Goal: Contribute content: Add original content to the website for others to see

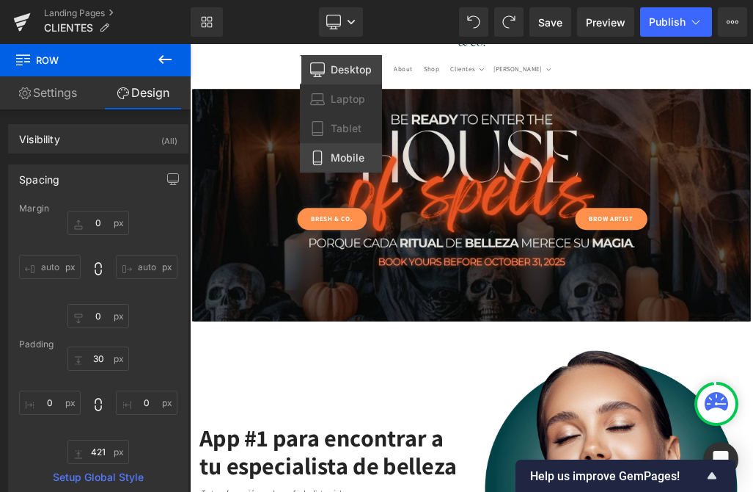
click at [343, 161] on span "Mobile" at bounding box center [348, 157] width 34 height 13
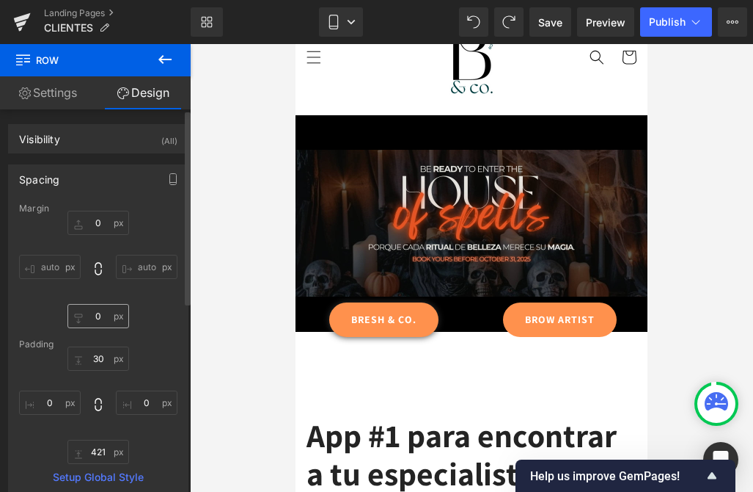
type input "0"
type input "30"
type input "0"
type input "218"
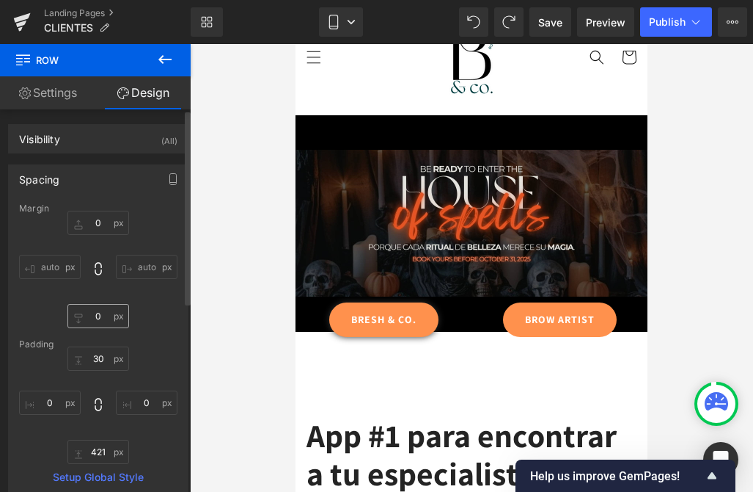
type input "0"
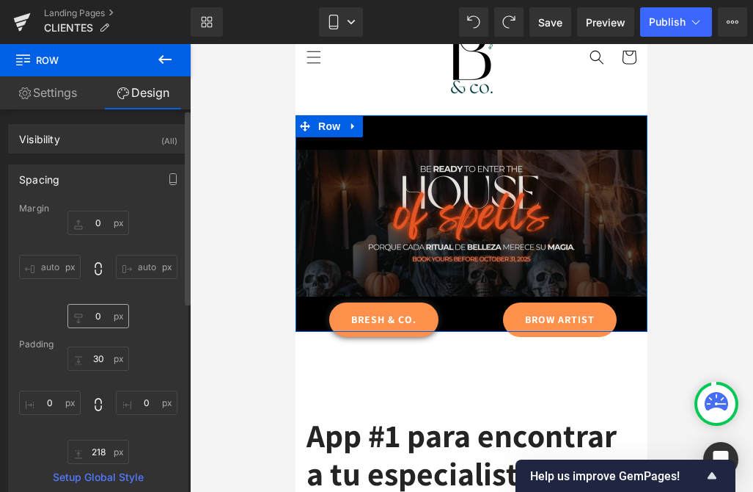
type input "[URL][DOMAIN_NAME]"
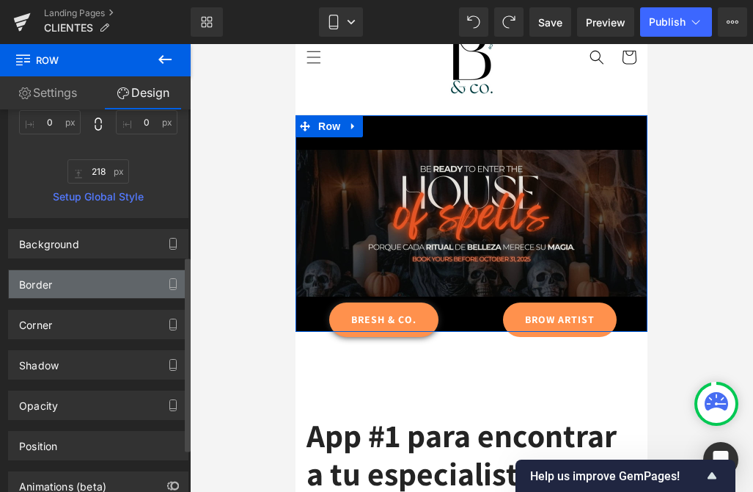
scroll to position [289, 0]
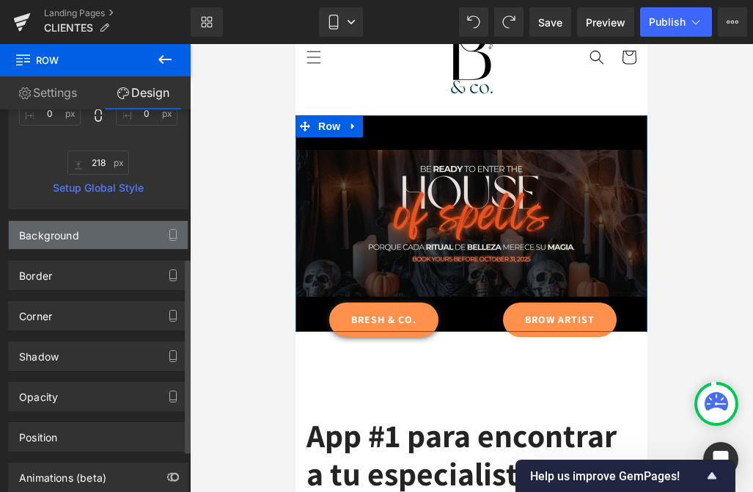
click at [83, 248] on div "Background" at bounding box center [98, 235] width 179 height 28
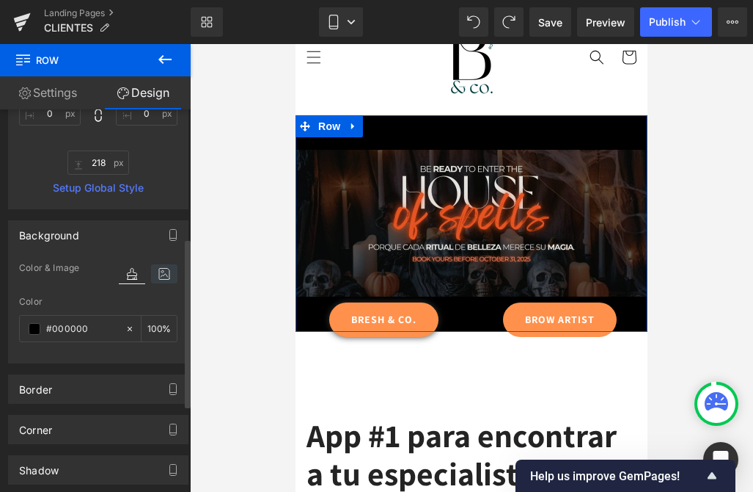
click at [164, 271] on icon at bounding box center [164, 273] width 26 height 19
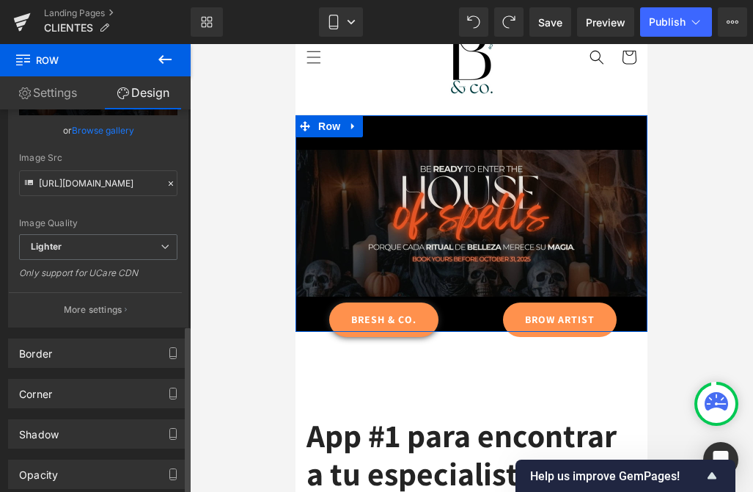
scroll to position [585, 0]
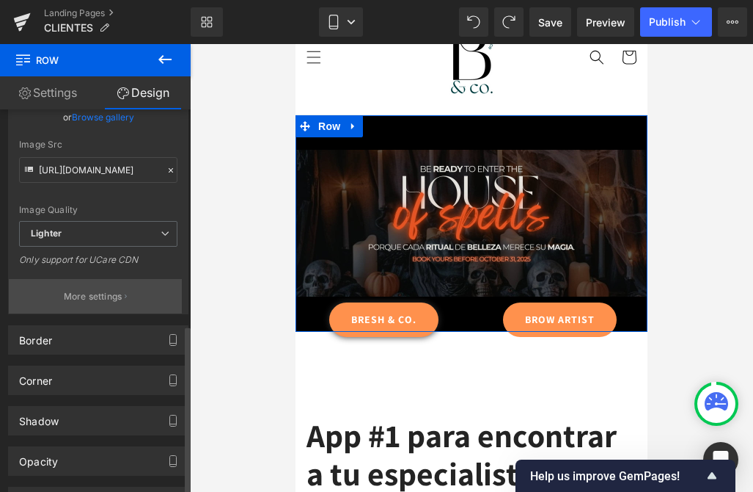
click at [95, 296] on p "More settings" at bounding box center [93, 296] width 59 height 13
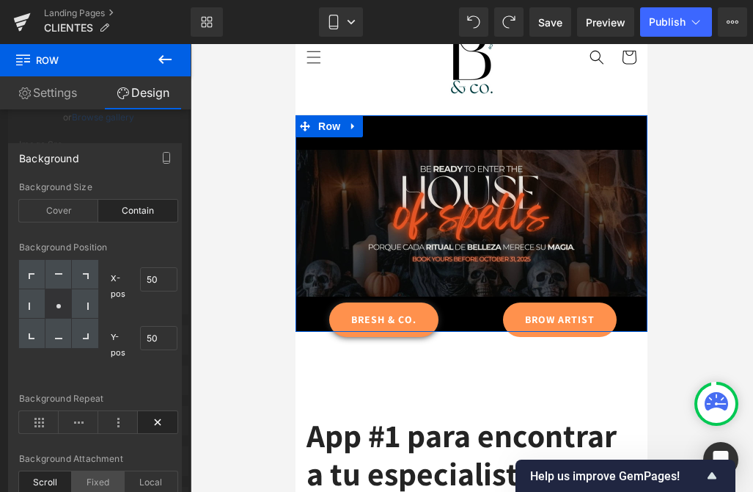
click at [87, 477] on div "Fixed" at bounding box center [98, 482] width 53 height 22
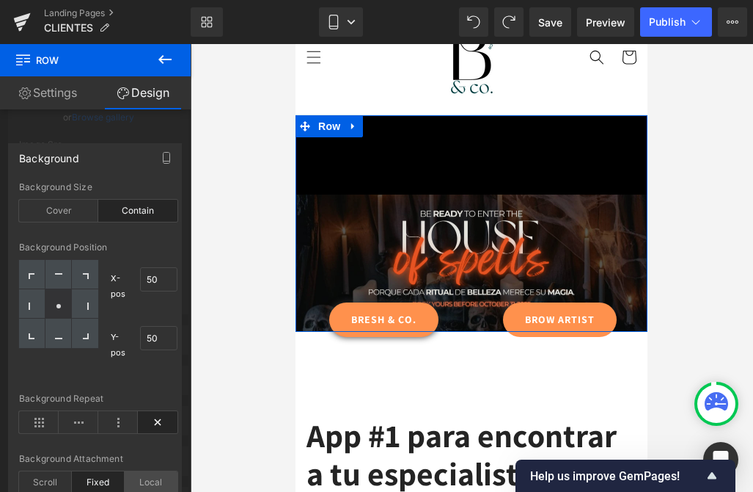
click at [164, 481] on div "Local" at bounding box center [151, 482] width 53 height 22
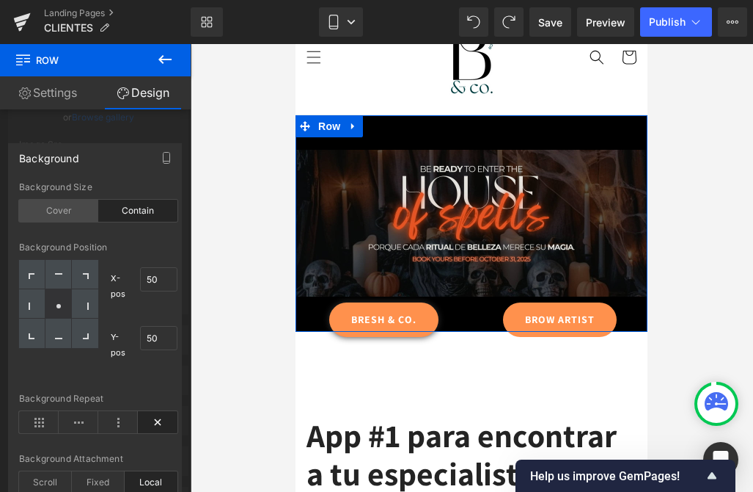
click at [46, 211] on div "Cover" at bounding box center [58, 211] width 79 height 22
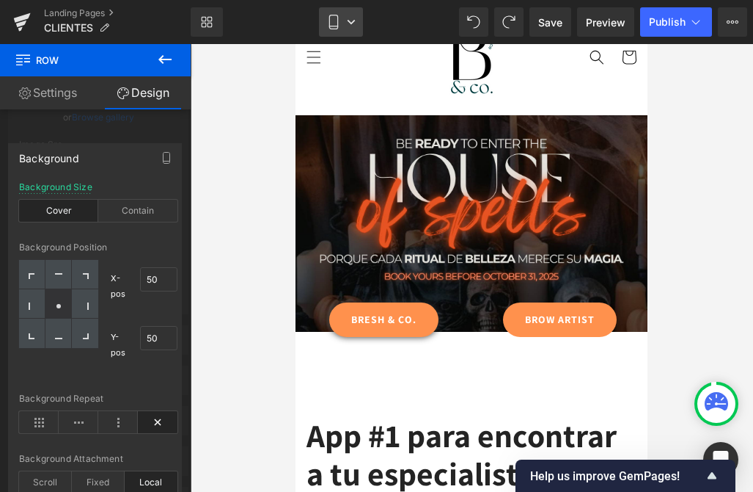
click at [335, 15] on icon at bounding box center [333, 22] width 15 height 15
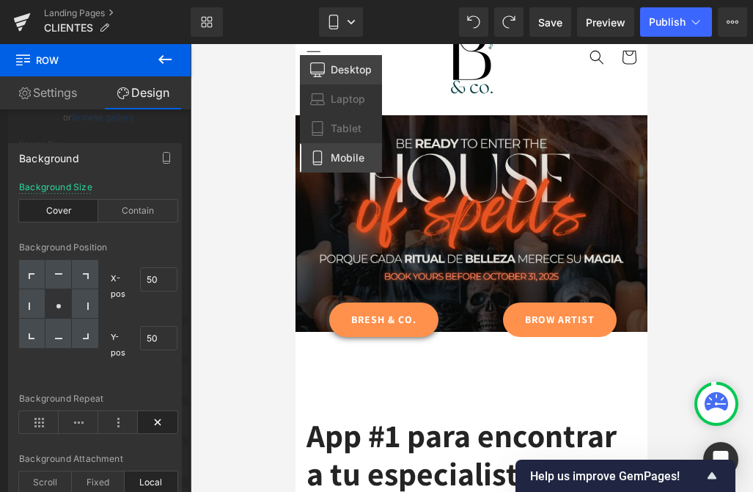
click at [340, 70] on span "Desktop" at bounding box center [351, 69] width 41 height 13
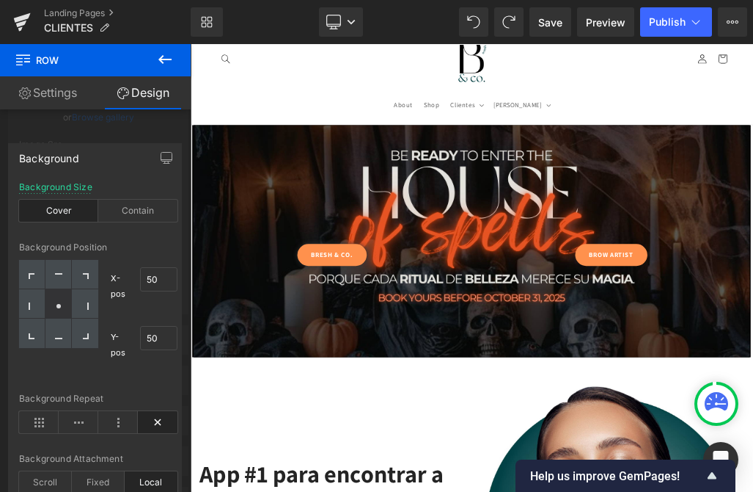
type input "0"
type input "30"
type input "0"
type input "421"
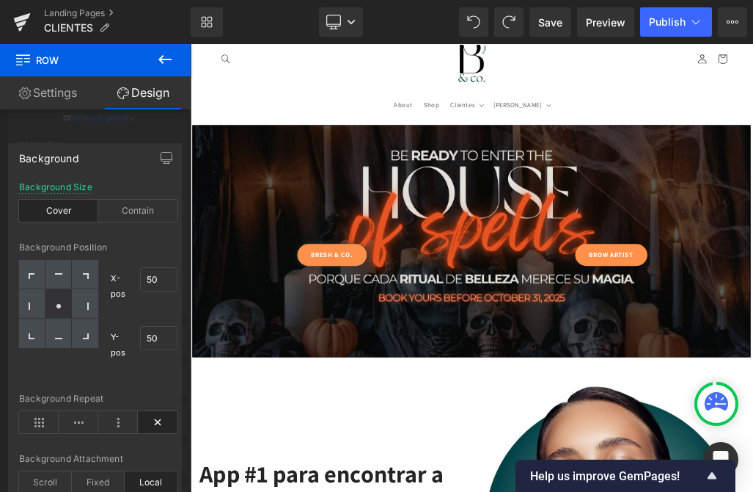
type input "0"
type input "[URL][DOMAIN_NAME]"
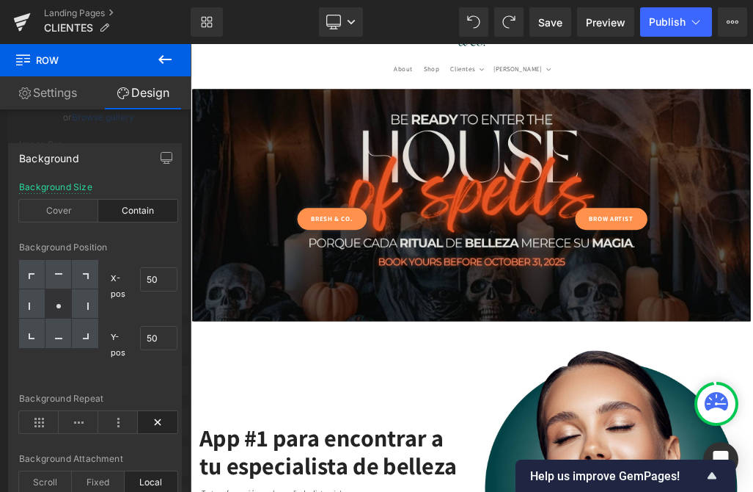
click at [331, 6] on div "Library Desktop Desktop Laptop Tablet Mobile Save Preview Publish Scheduled Vie…" at bounding box center [472, 22] width 563 height 44
click at [333, 15] on icon at bounding box center [334, 20] width 14 height 11
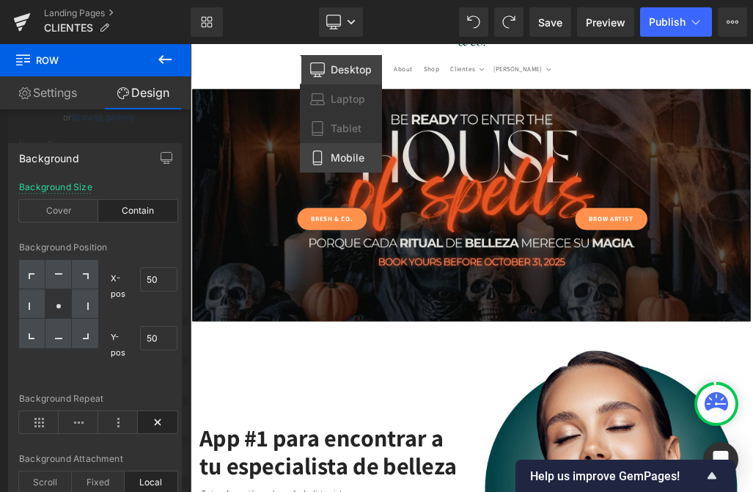
click at [328, 159] on link "Mobile" at bounding box center [341, 157] width 82 height 29
type input "0"
type input "30"
type input "0"
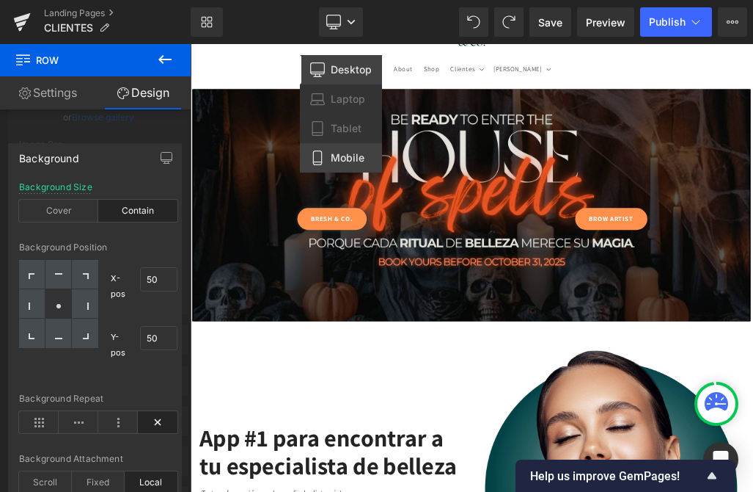
type input "218"
type input "0"
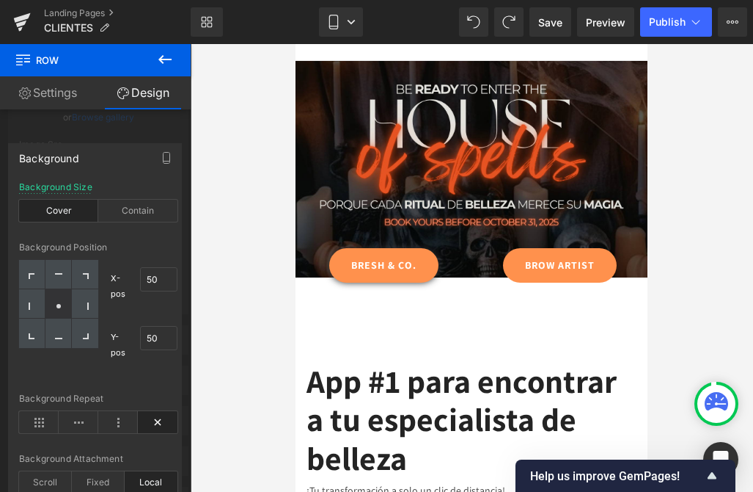
type input "[URL][DOMAIN_NAME]"
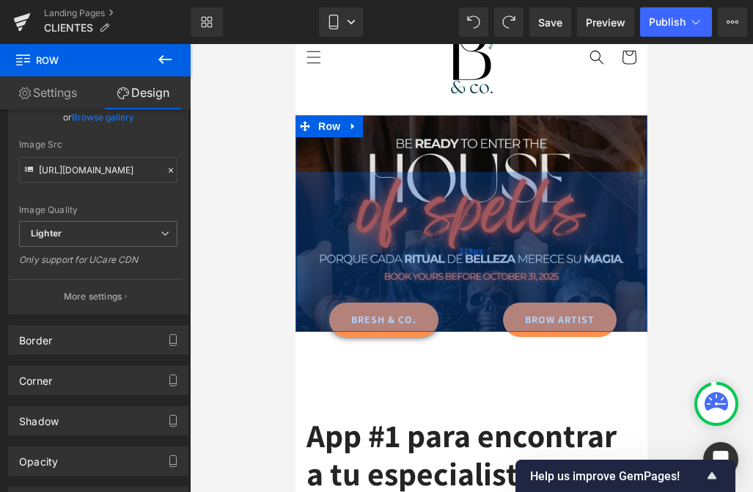
click at [462, 330] on div "218px" at bounding box center [472, 252] width 352 height 160
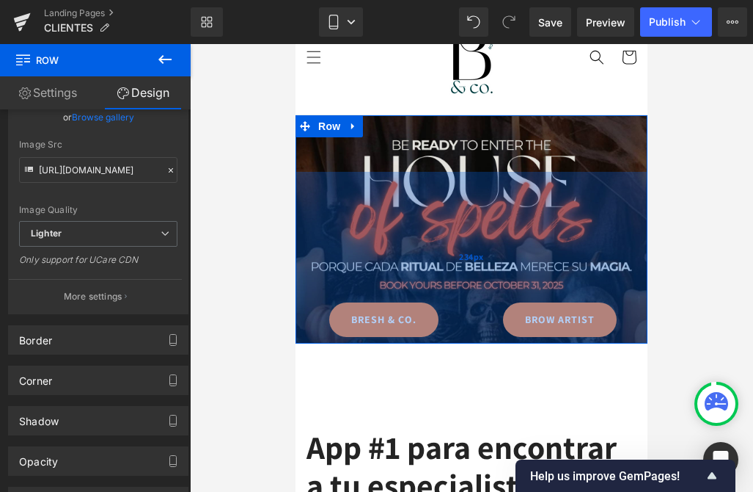
type input "233px"
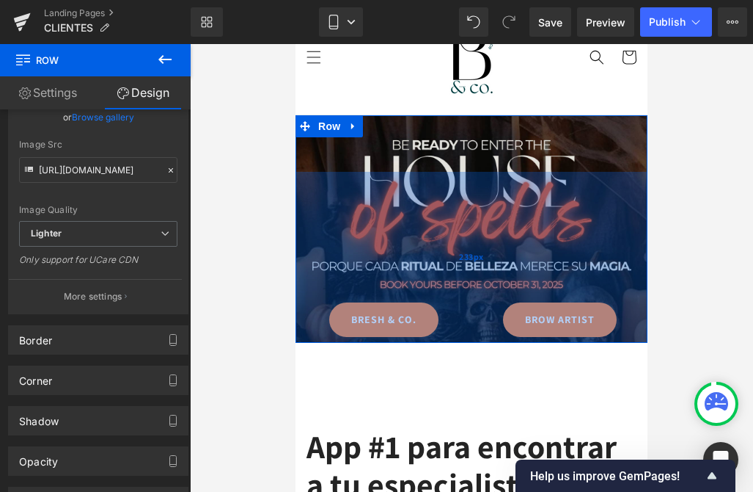
drag, startPoint x: 462, startPoint y: 330, endPoint x: 462, endPoint y: 341, distance: 11.0
click at [462, 341] on div "233px" at bounding box center [472, 257] width 352 height 171
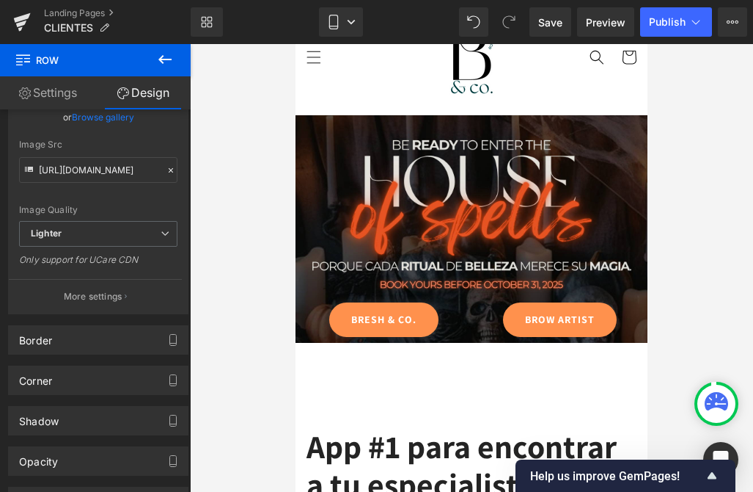
click at [277, 338] on div at bounding box center [471, 267] width 563 height 447
click at [361, 18] on link "Mobile" at bounding box center [341, 21] width 44 height 29
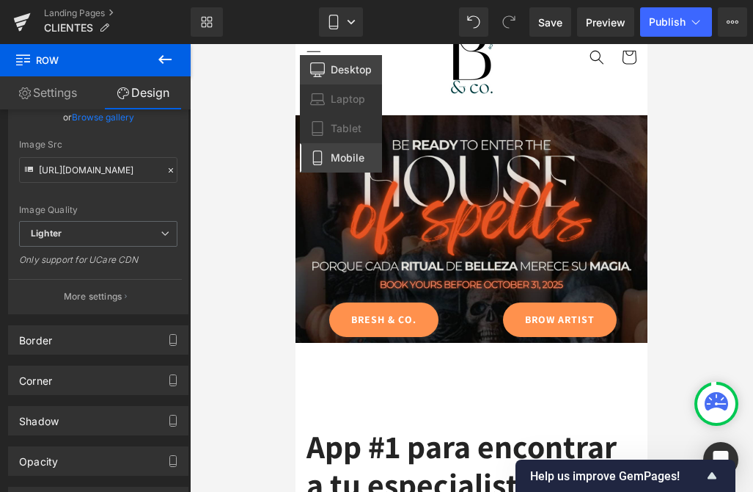
drag, startPoint x: 340, startPoint y: 60, endPoint x: 45, endPoint y: 16, distance: 298.9
click at [340, 60] on link "Desktop" at bounding box center [341, 69] width 82 height 29
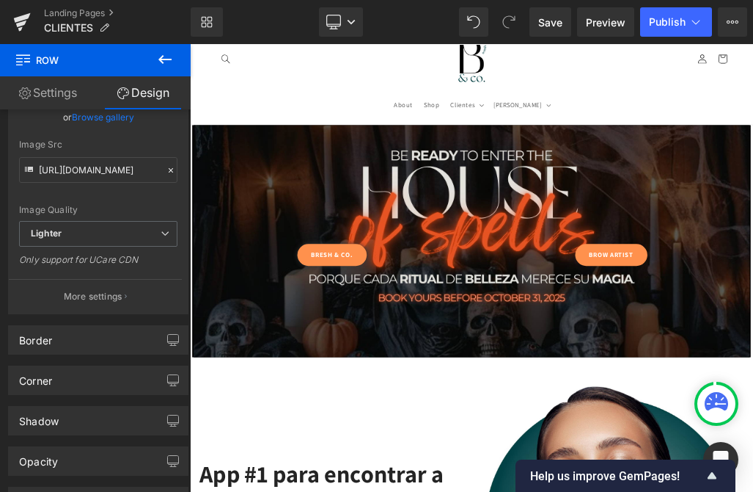
type input "0"
type input "30"
type input "0"
type input "421"
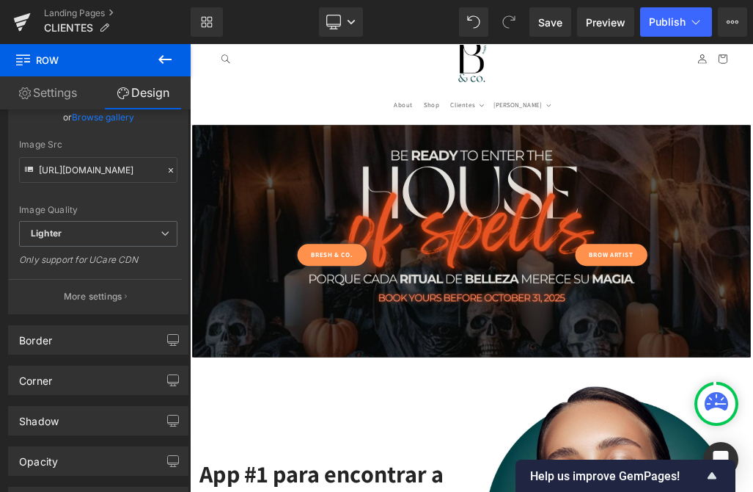
type input "0"
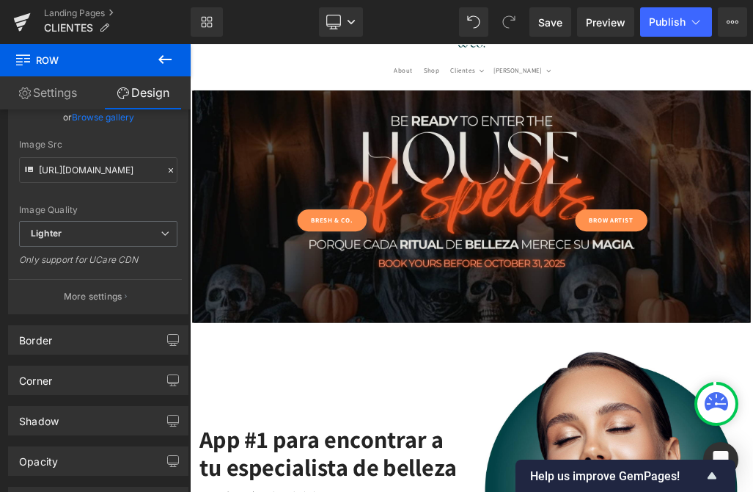
type input "[URL][DOMAIN_NAME]"
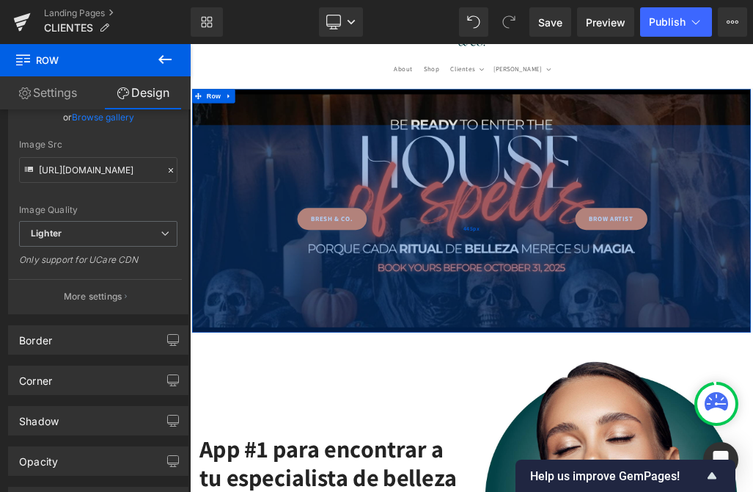
type input "448px"
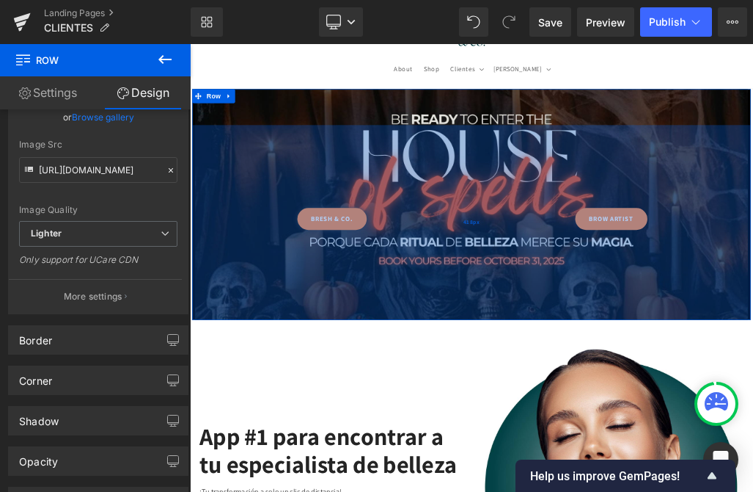
click at [526, 473] on div "418px" at bounding box center [634, 325] width 880 height 307
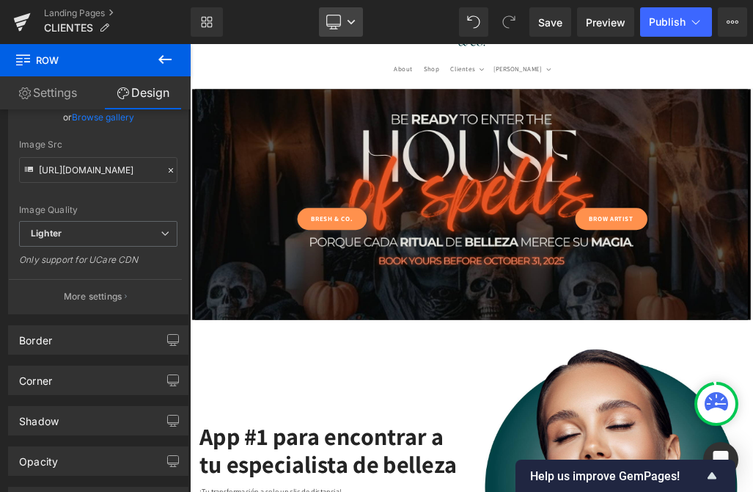
click at [335, 24] on icon at bounding box center [334, 24] width 14 height 0
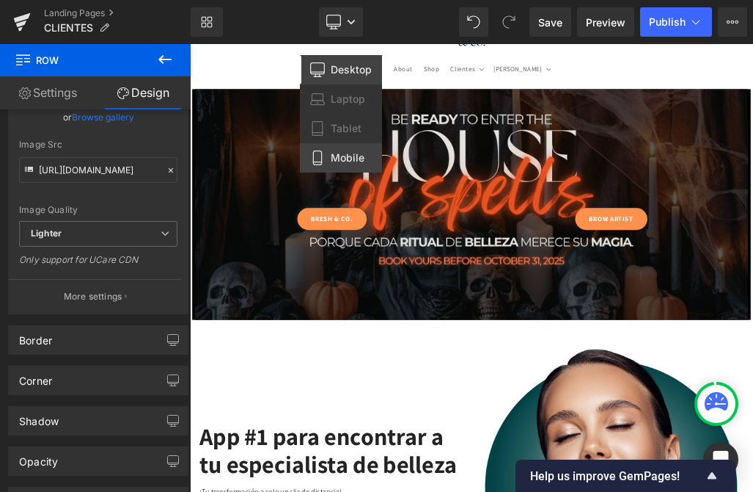
click at [343, 152] on span "Mobile" at bounding box center [348, 157] width 34 height 13
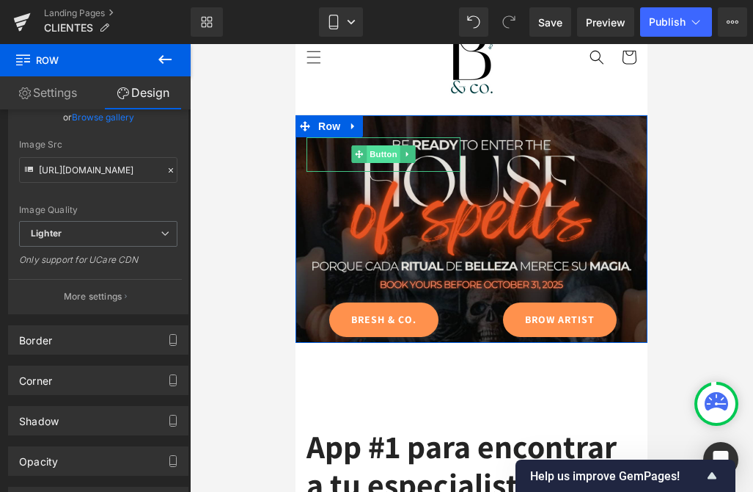
click at [378, 152] on span "Button" at bounding box center [384, 154] width 34 height 18
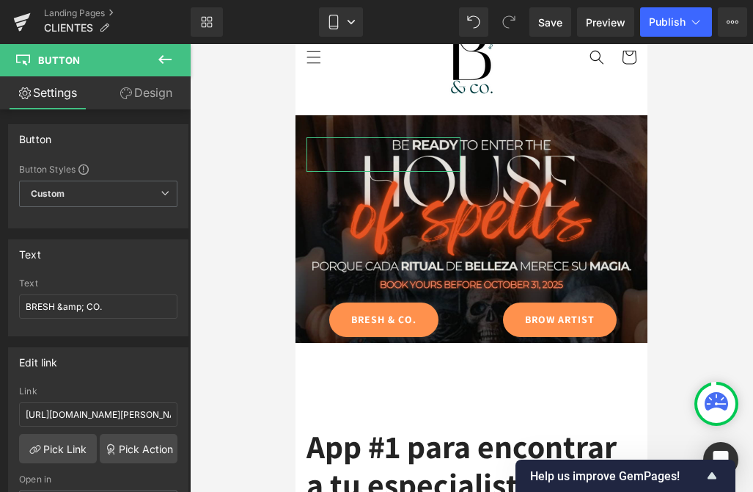
click at [144, 103] on link "Design" at bounding box center [145, 92] width 95 height 33
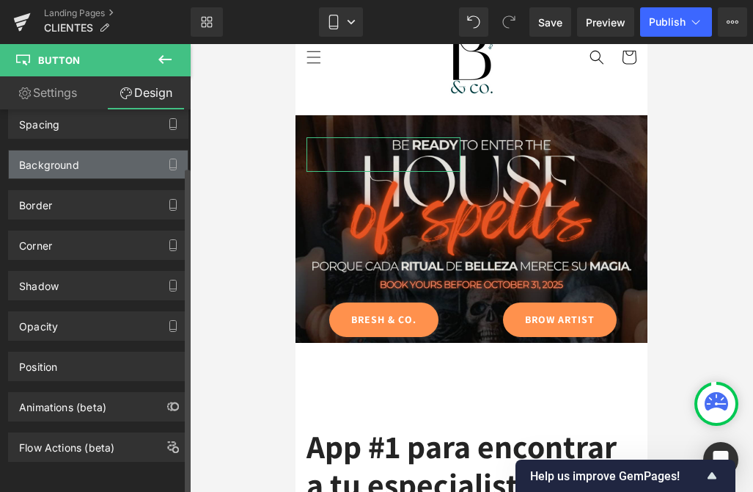
scroll to position [57, 0]
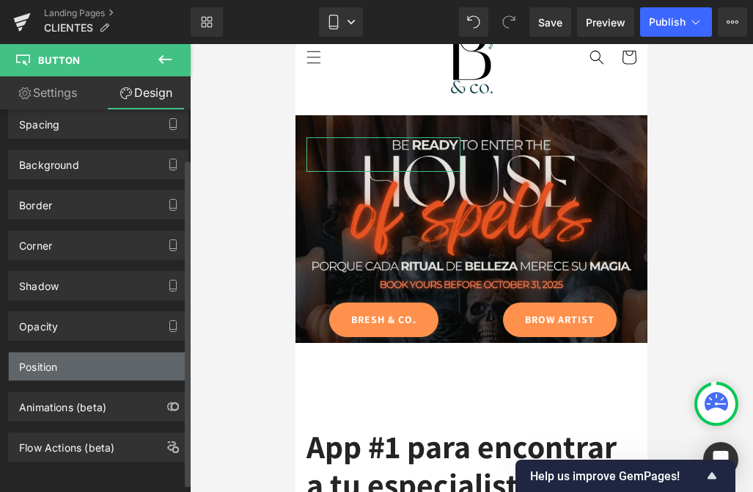
click at [99, 367] on div "Position" at bounding box center [98, 366] width 179 height 28
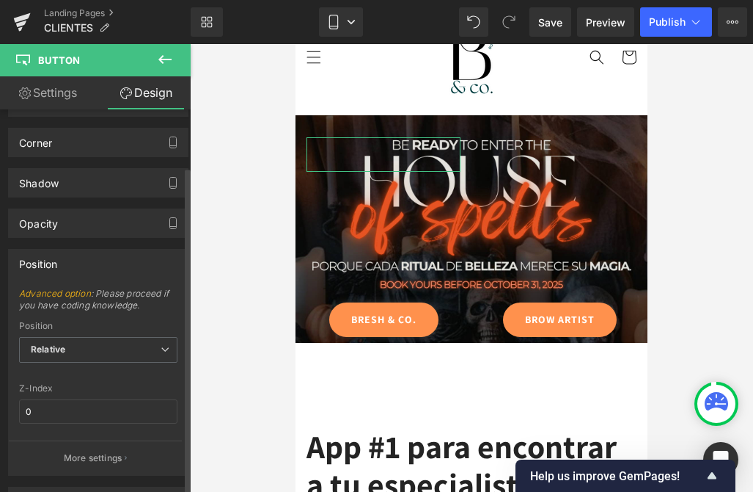
scroll to position [161, 0]
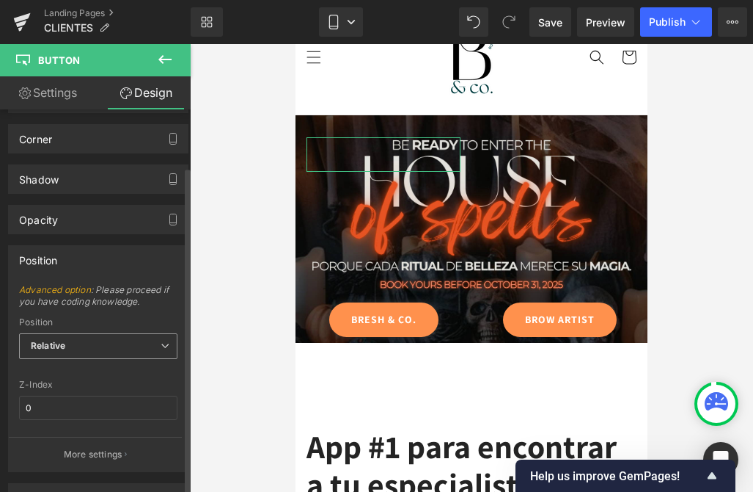
click at [153, 349] on span "Relative" at bounding box center [98, 346] width 158 height 26
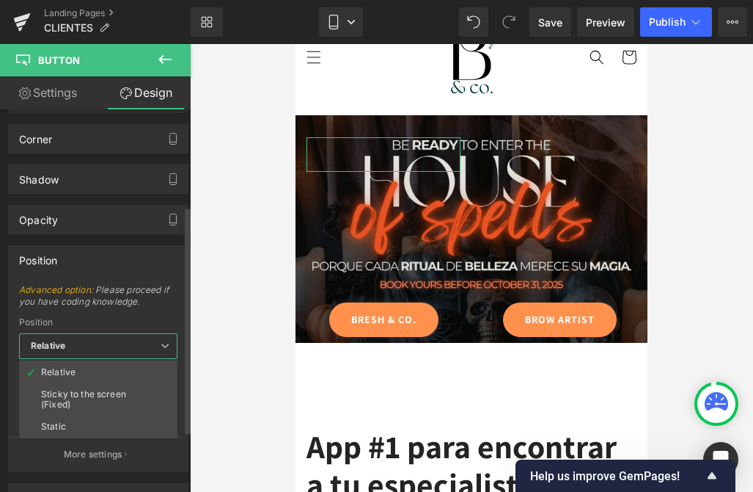
click at [153, 349] on span "Relative" at bounding box center [98, 346] width 158 height 26
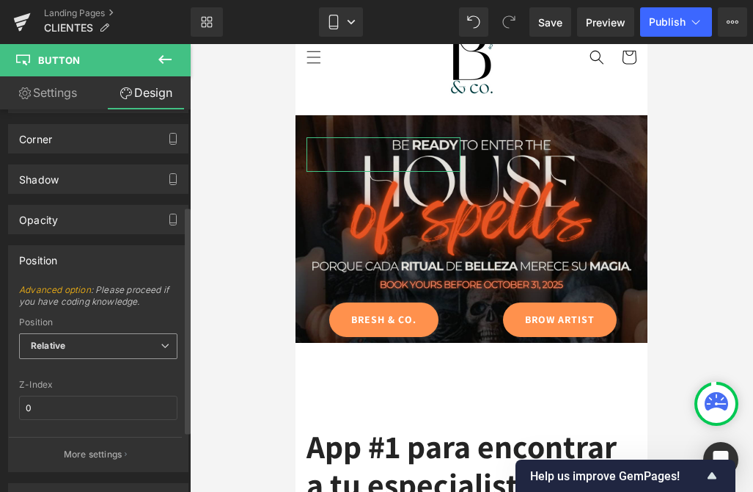
click at [153, 349] on span "Relative" at bounding box center [98, 346] width 158 height 26
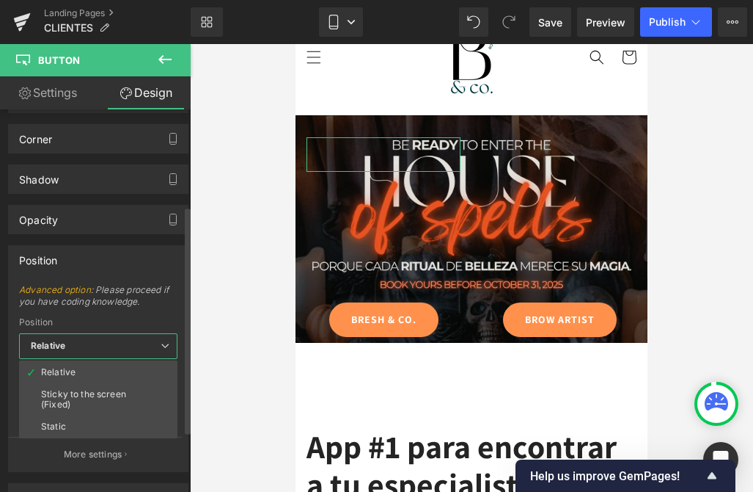
click at [153, 349] on span "Relative" at bounding box center [98, 346] width 158 height 26
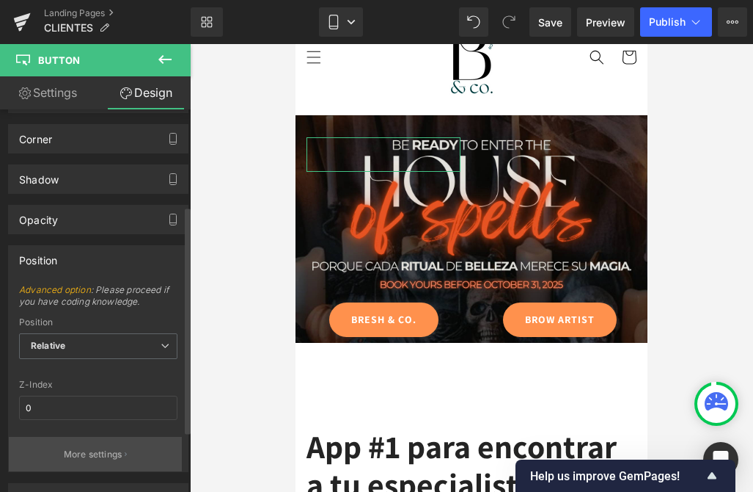
click at [83, 465] on button "More settings" at bounding box center [95, 453] width 173 height 34
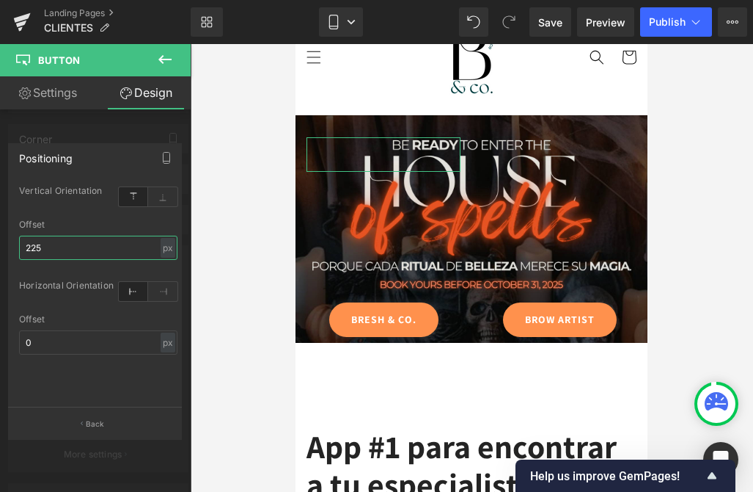
click at [56, 250] on input "225" at bounding box center [98, 247] width 158 height 24
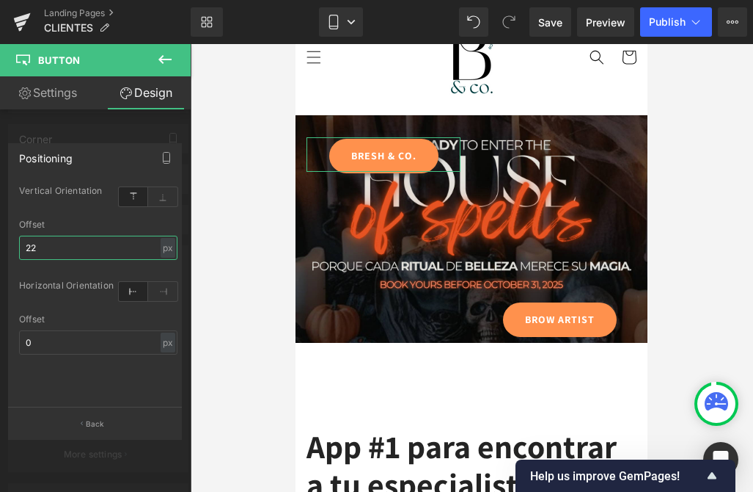
type input "220"
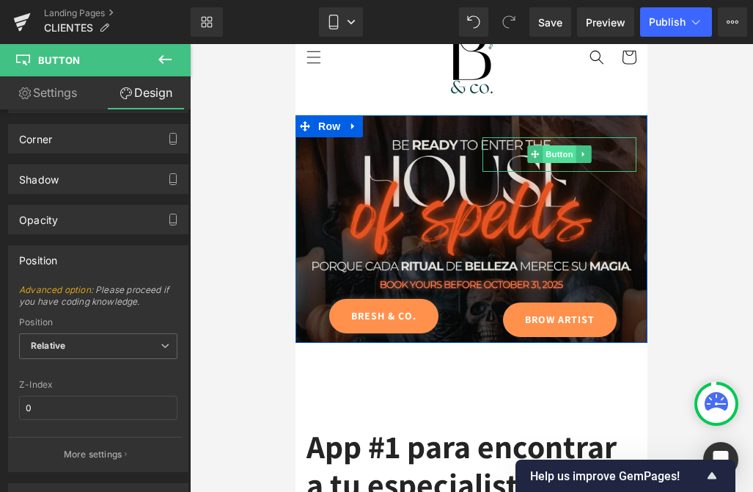
click at [564, 156] on span "Button" at bounding box center [560, 154] width 34 height 18
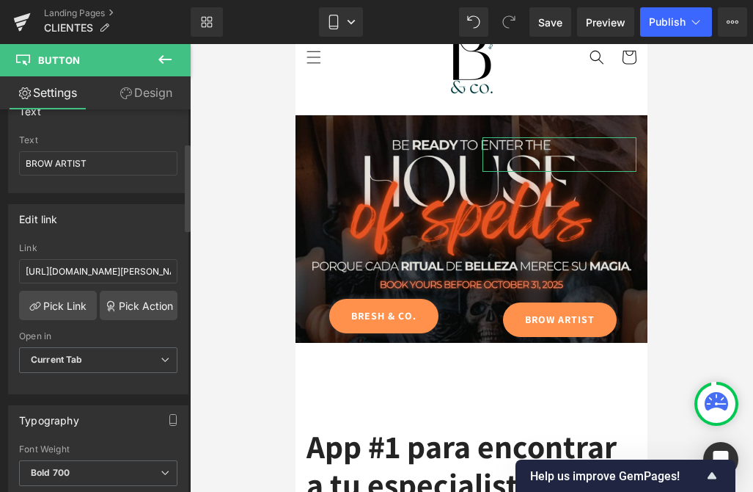
scroll to position [145, 0]
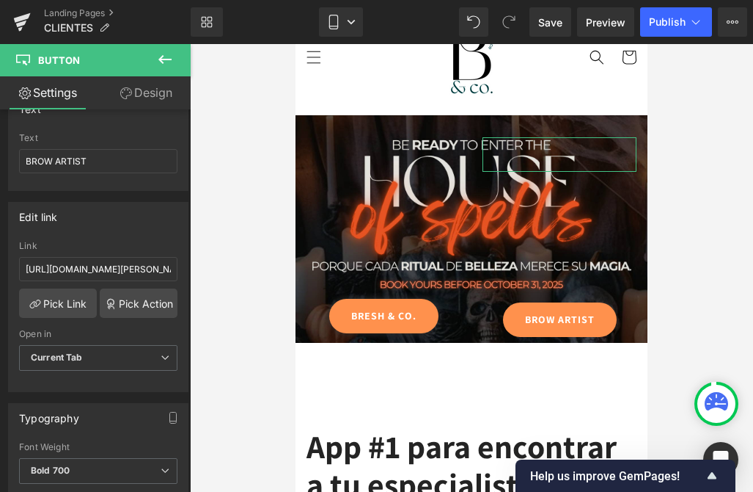
click at [149, 101] on link "Design" at bounding box center [145, 92] width 95 height 33
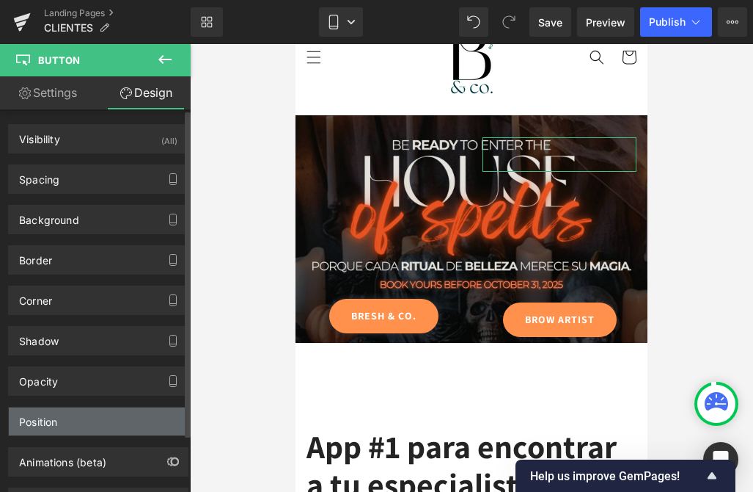
click at [89, 415] on div "Position" at bounding box center [98, 421] width 179 height 28
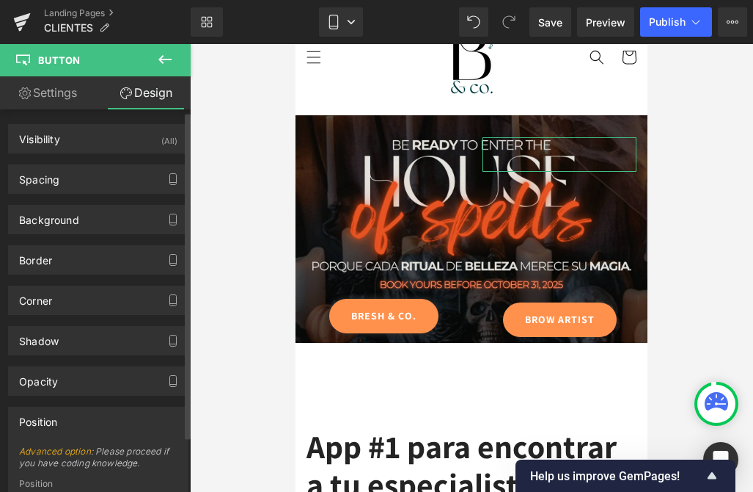
scroll to position [263, 0]
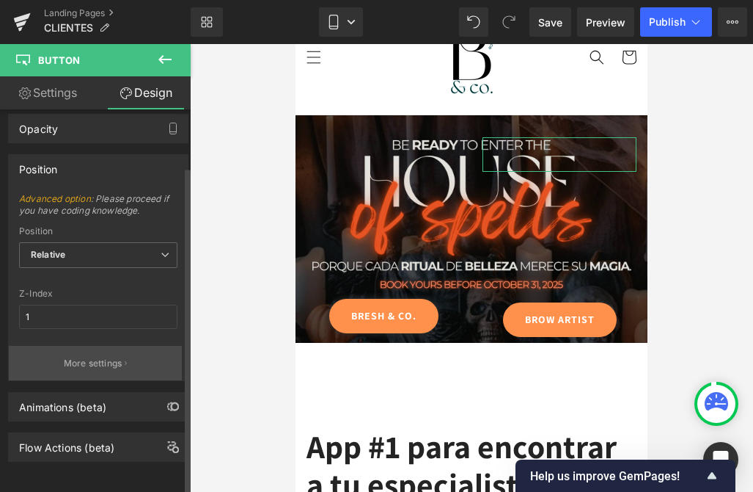
click at [87, 357] on p "More settings" at bounding box center [93, 363] width 59 height 13
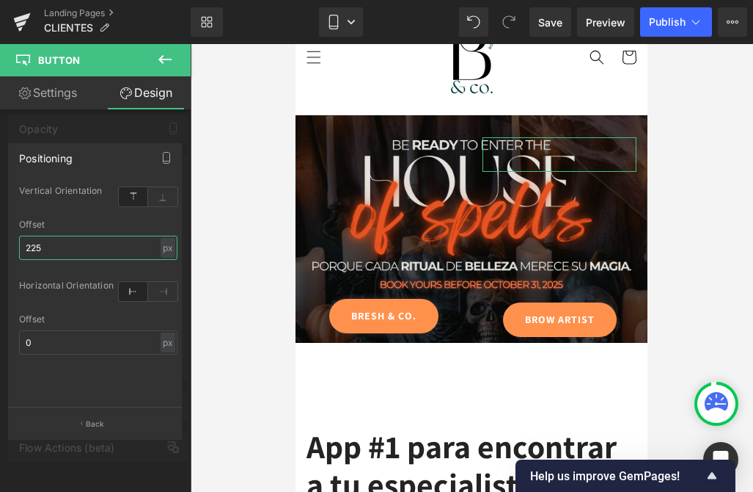
click at [62, 249] on input "225" at bounding box center [98, 247] width 158 height 24
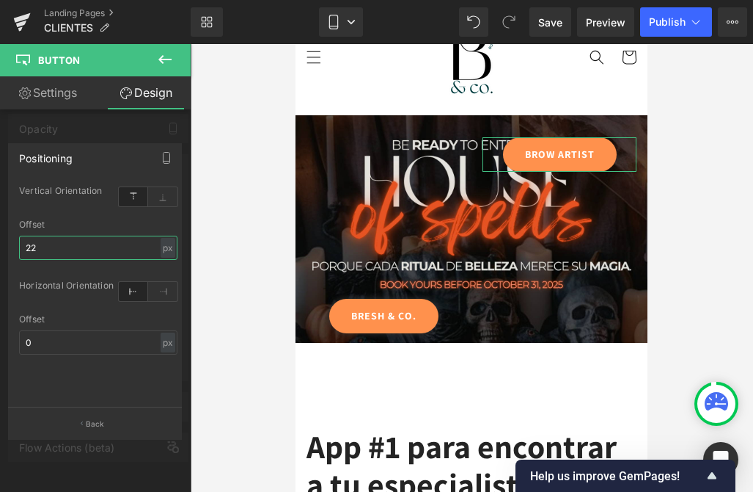
type input "220"
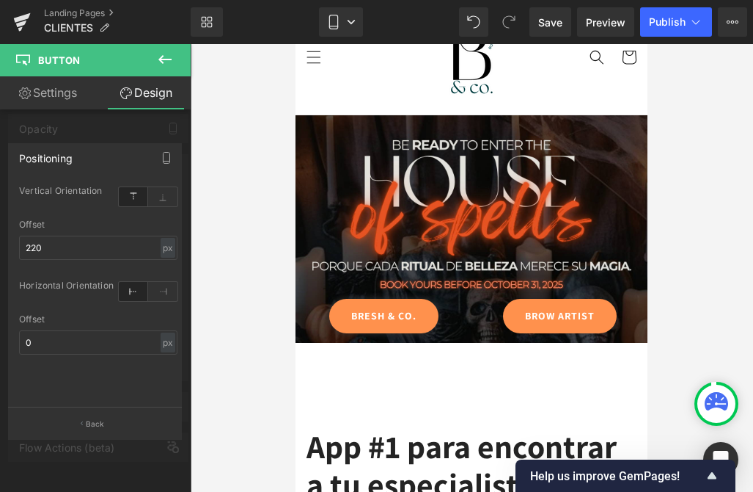
click at [266, 279] on div at bounding box center [471, 267] width 563 height 447
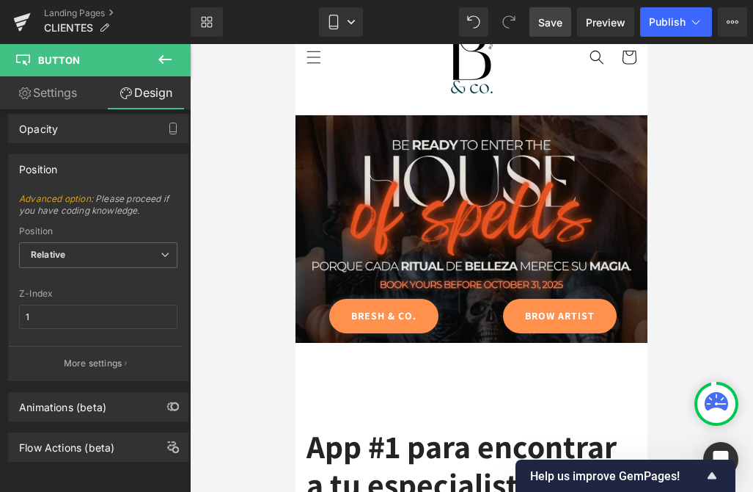
click at [555, 28] on span "Save" at bounding box center [550, 22] width 24 height 15
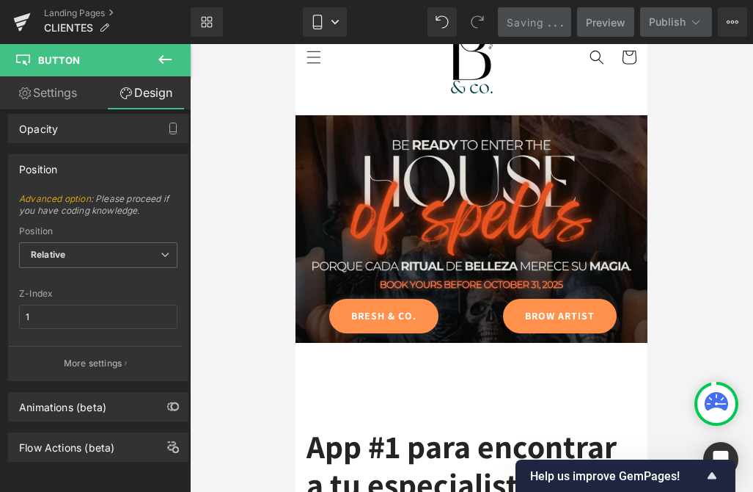
scroll to position [0, 0]
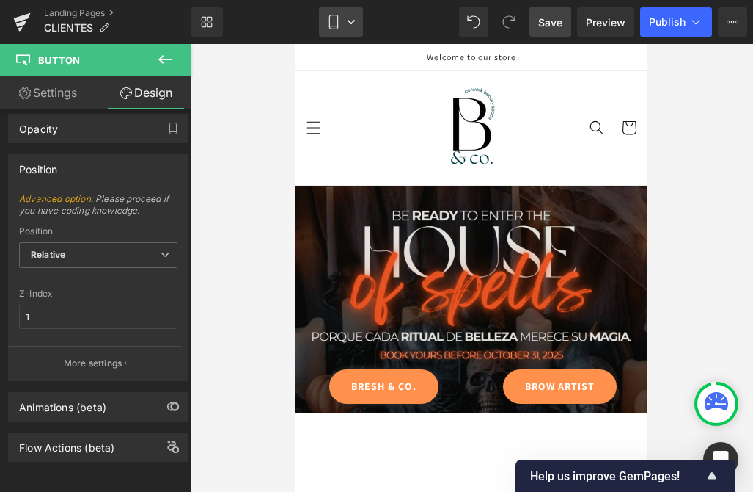
click at [347, 26] on link "Mobile" at bounding box center [341, 21] width 44 height 29
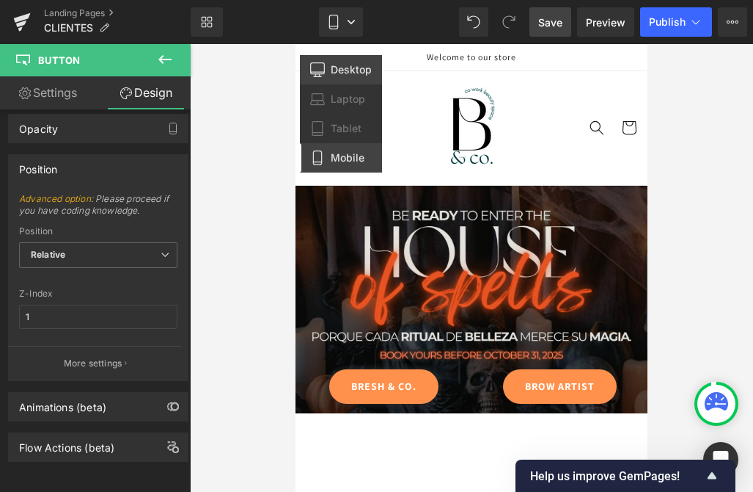
click at [346, 71] on span "Desktop" at bounding box center [351, 69] width 41 height 13
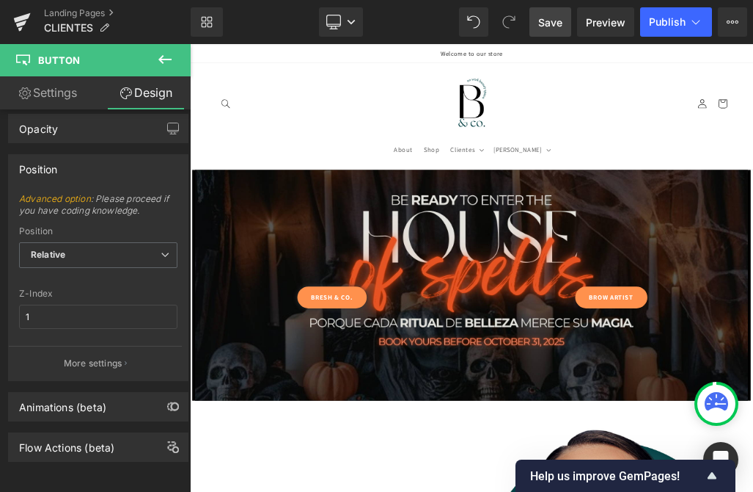
scroll to position [54, 0]
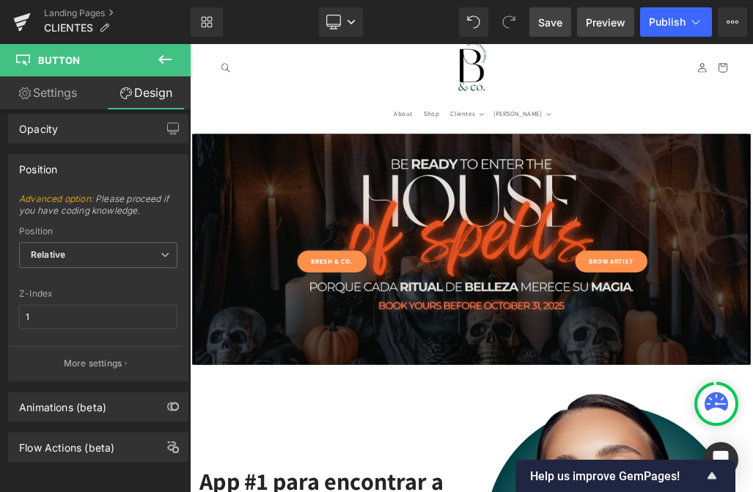
click at [610, 21] on span "Preview" at bounding box center [606, 22] width 40 height 15
click at [352, 26] on icon at bounding box center [351, 22] width 9 height 9
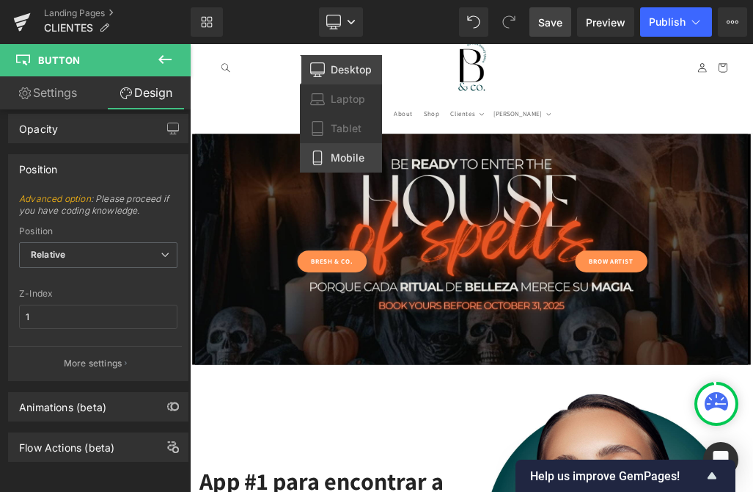
click at [337, 161] on span "Mobile" at bounding box center [348, 157] width 34 height 13
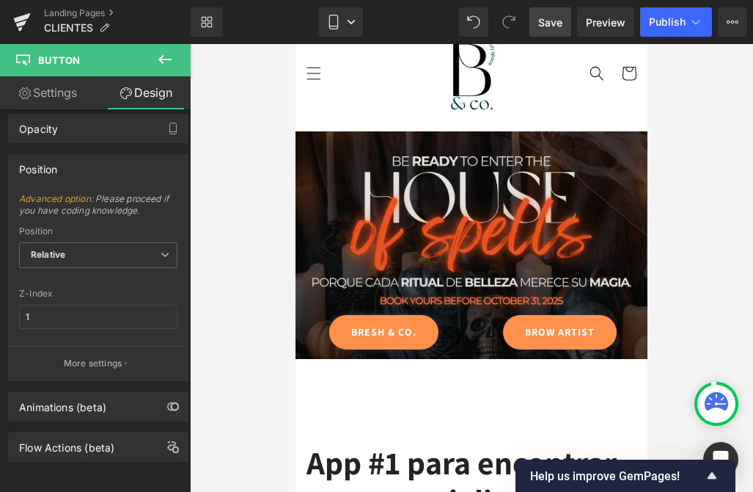
scroll to position [0, 0]
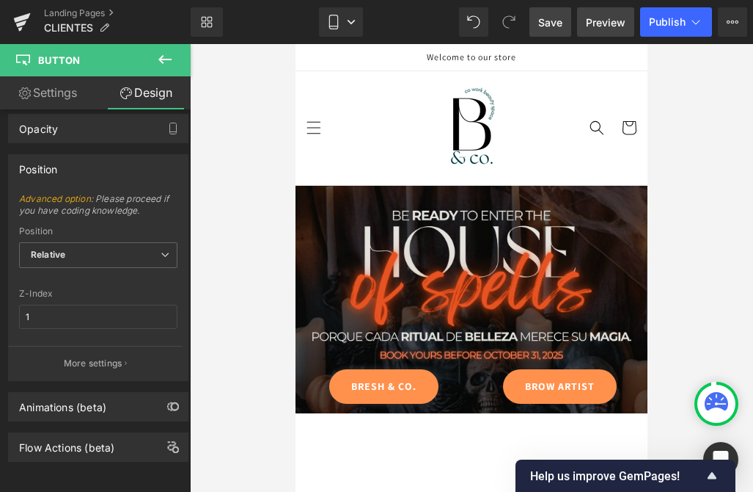
click at [615, 29] on link "Preview" at bounding box center [605, 21] width 57 height 29
click at [30, 87] on link "Settings" at bounding box center [47, 92] width 95 height 33
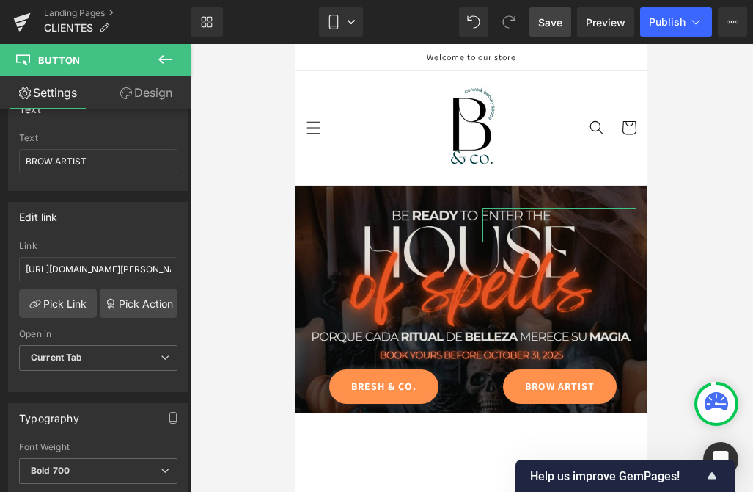
click at [152, 97] on link "Design" at bounding box center [145, 92] width 95 height 33
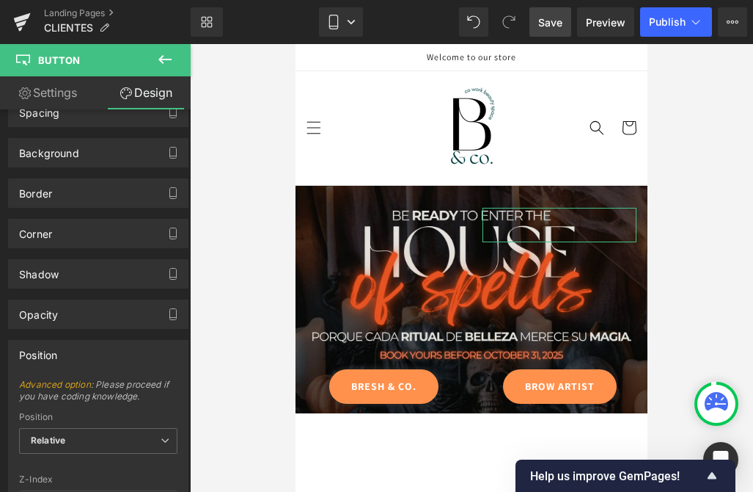
click at [48, 89] on link "Settings" at bounding box center [47, 92] width 95 height 33
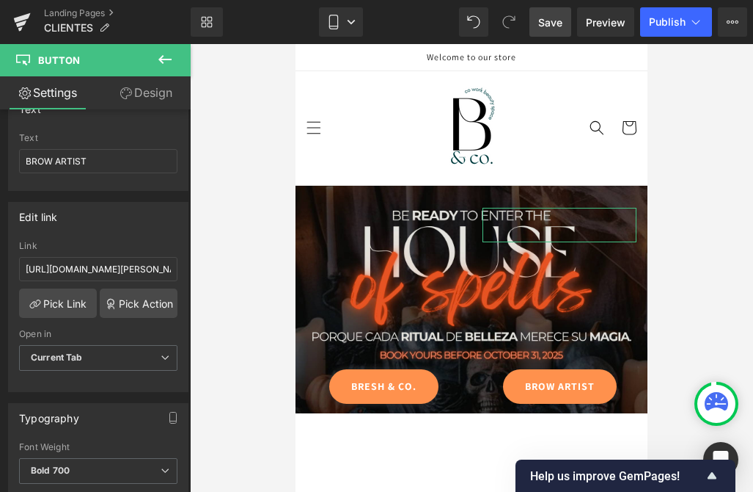
click at [187, 91] on link "Design" at bounding box center [145, 92] width 95 height 33
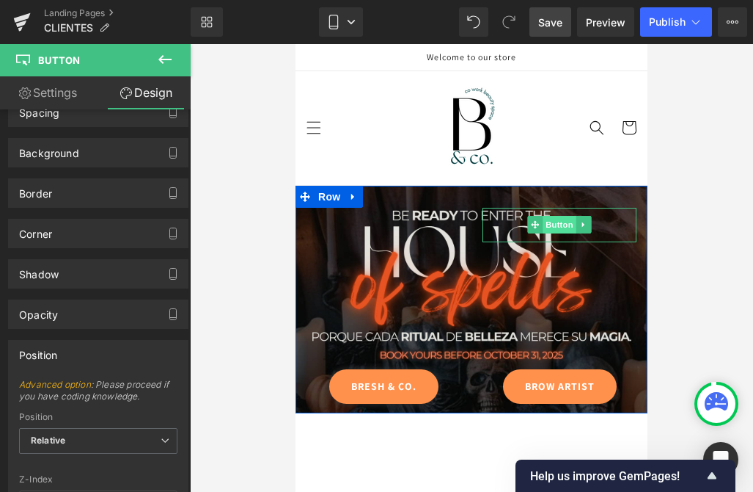
click at [565, 222] on span "Button" at bounding box center [560, 225] width 34 height 18
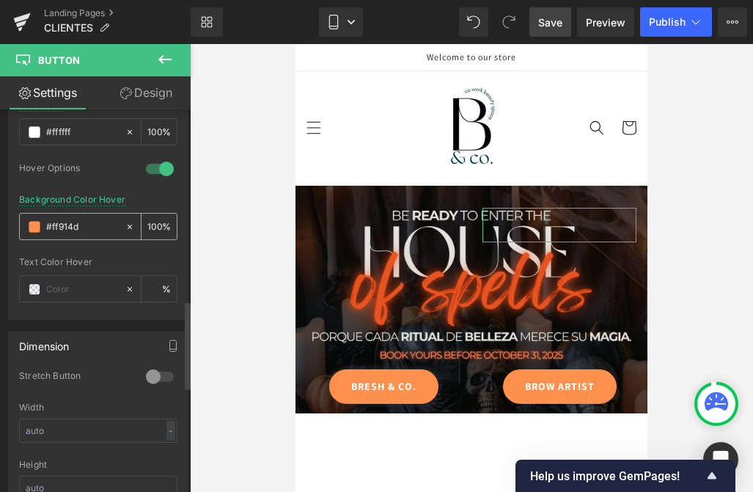
scroll to position [0, 0]
drag, startPoint x: 156, startPoint y: 224, endPoint x: 138, endPoint y: 224, distance: 17.6
click at [142, 224] on div "100 %" at bounding box center [159, 226] width 35 height 26
type input "30"
click at [251, 73] on div at bounding box center [471, 267] width 563 height 447
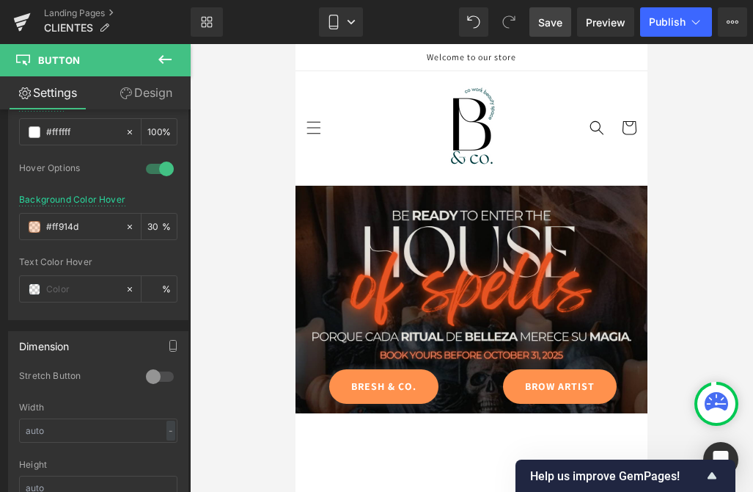
click at [527, 30] on div "Save Preview Publish Scheduled View Live Page View with current Template Save T…" at bounding box center [639, 21] width 230 height 29
click at [549, 23] on span "Save" at bounding box center [550, 22] width 24 height 15
click at [669, 27] on span "Publish" at bounding box center [667, 22] width 37 height 12
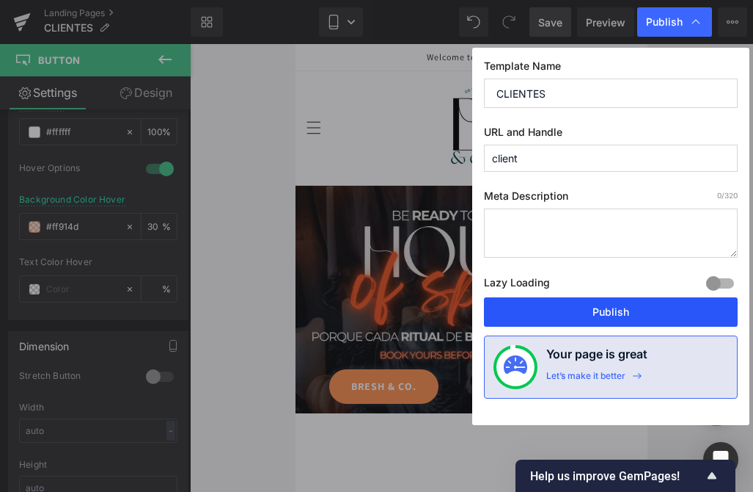
click at [614, 304] on button "Publish" at bounding box center [611, 311] width 254 height 29
